Goal: Information Seeking & Learning: Find specific fact

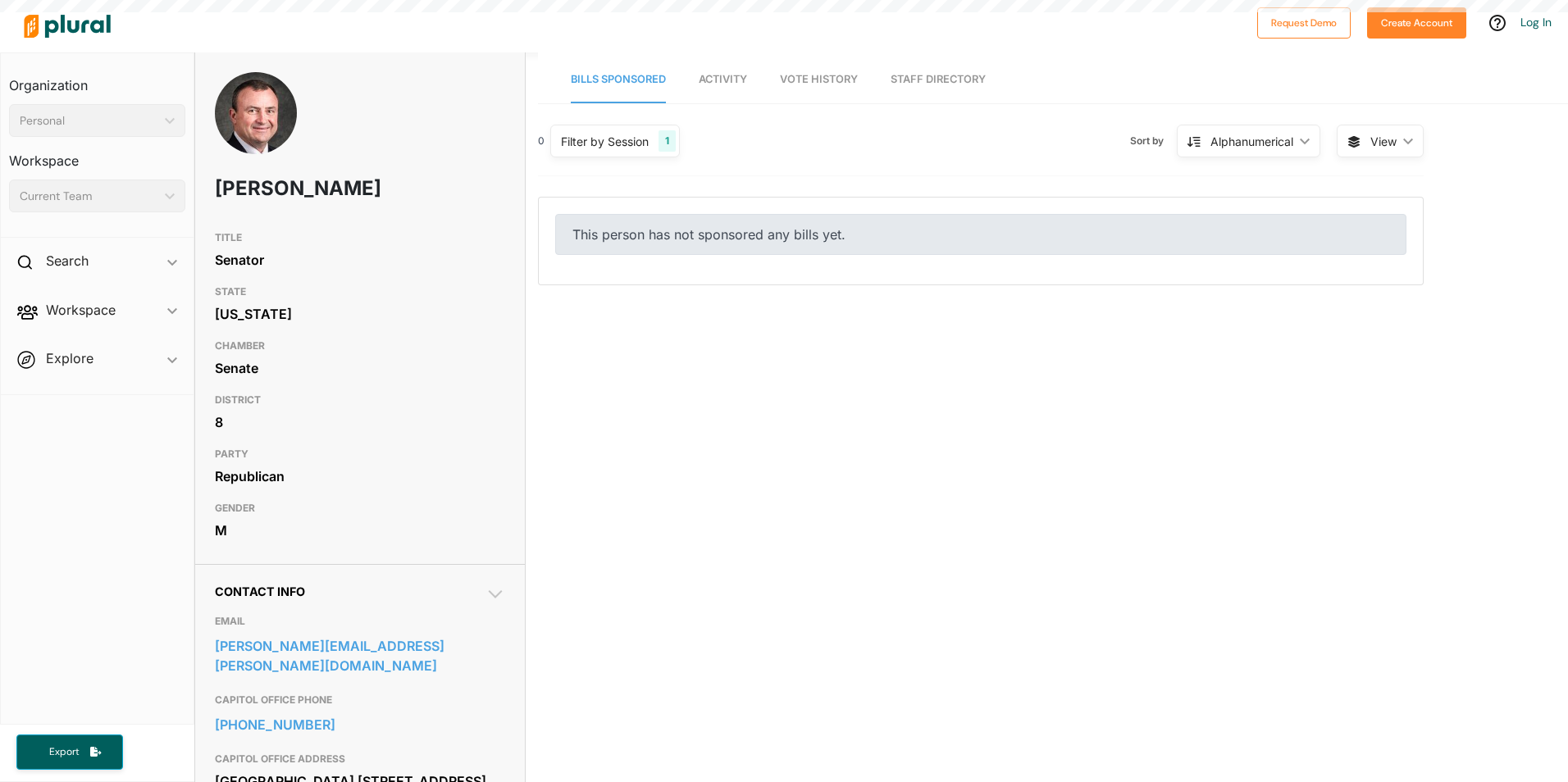
click at [452, 303] on div "[US_STATE]" at bounding box center [360, 313] width 290 height 24
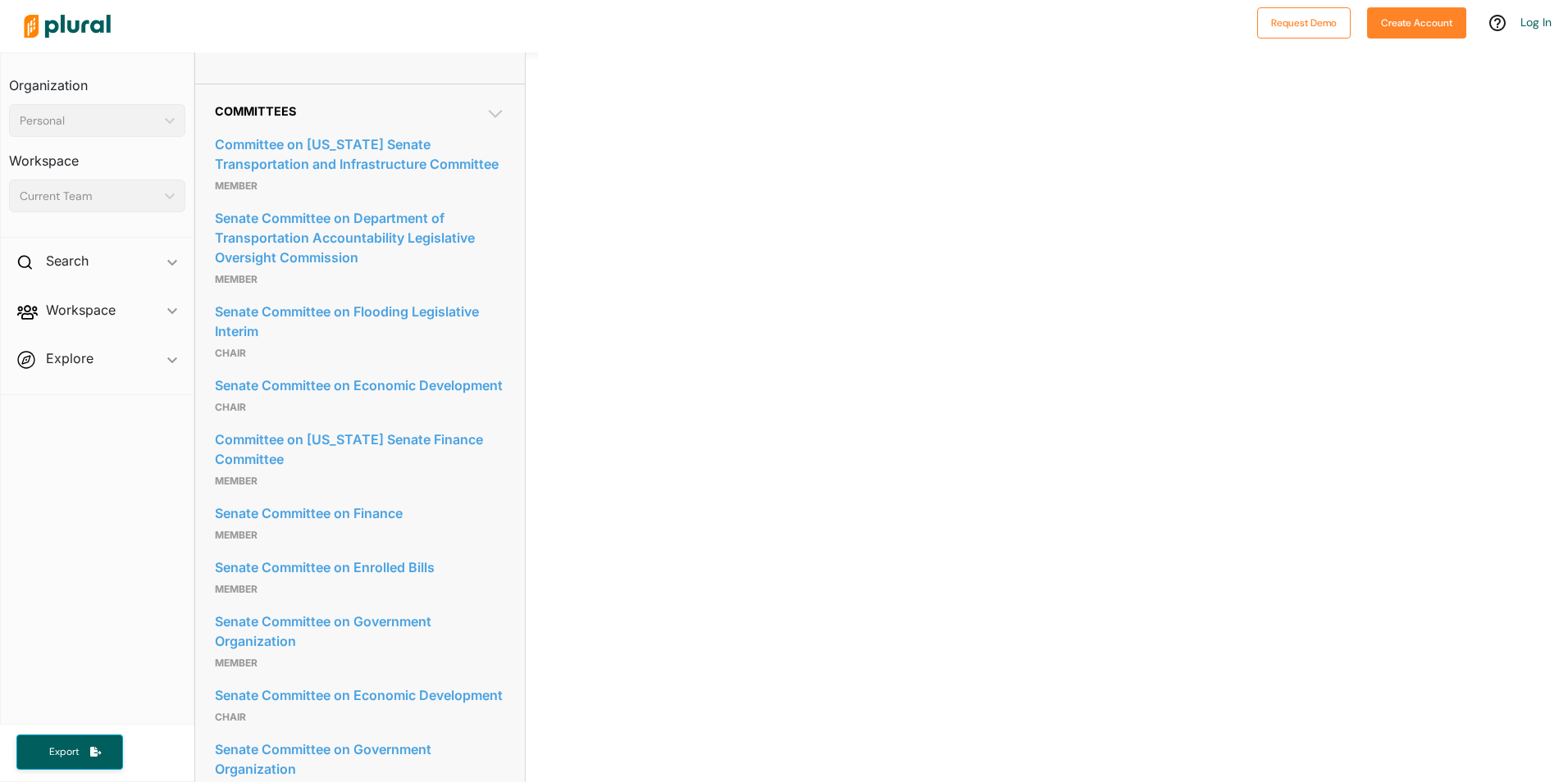
scroll to position [655, 0]
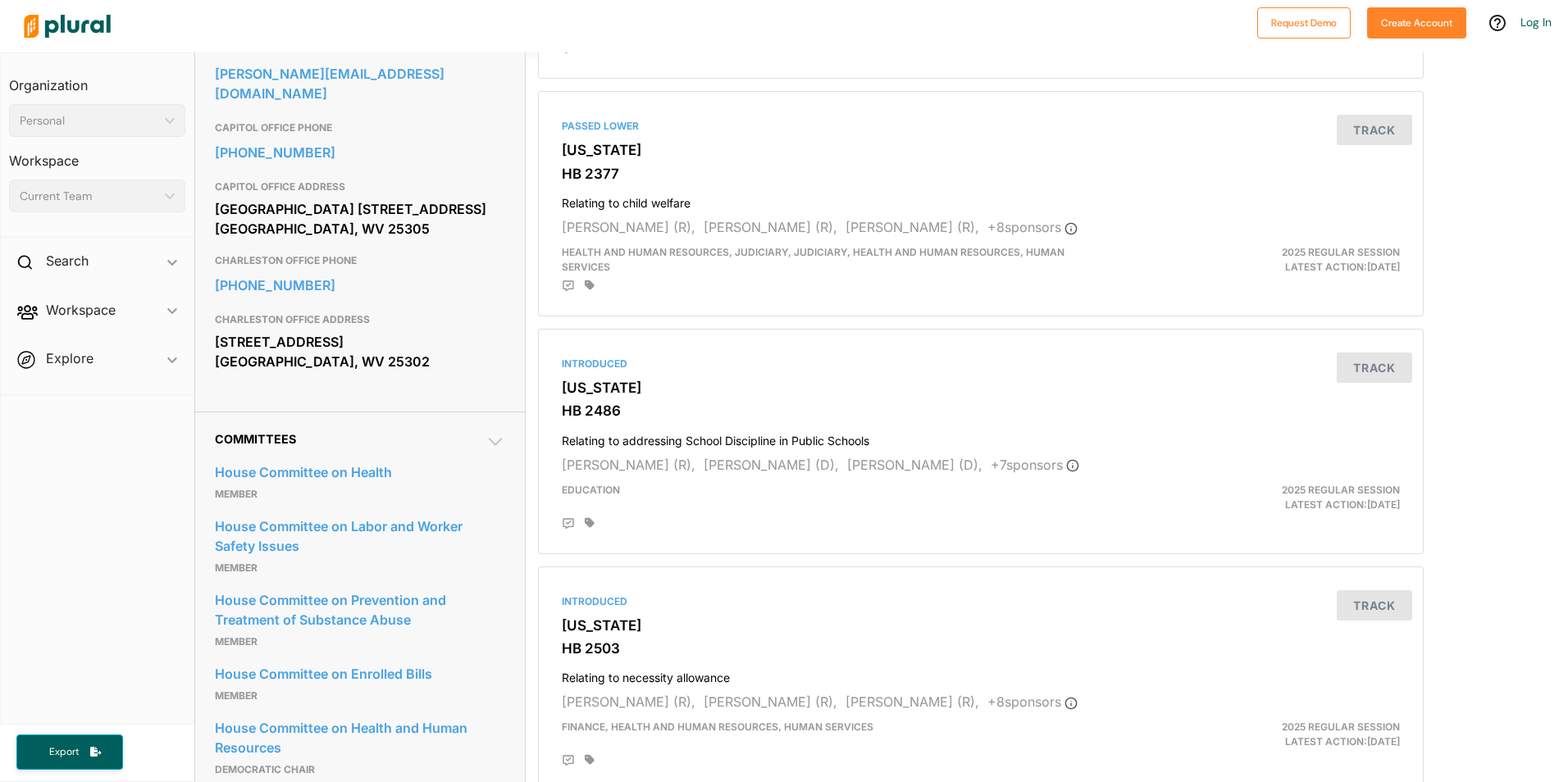
scroll to position [574, 0]
